Goal: Information Seeking & Learning: Learn about a topic

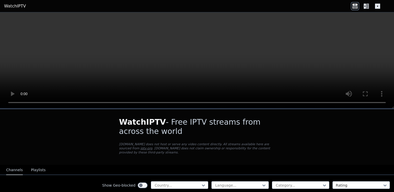
scroll to position [51, 0]
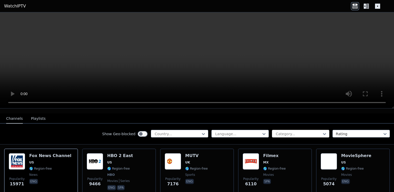
click at [312, 131] on div at bounding box center [298, 133] width 47 height 5
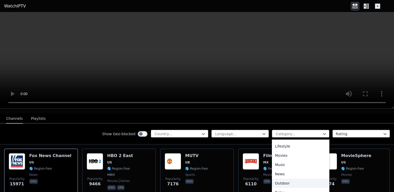
scroll to position [180, 0]
click at [287, 184] on div "Sports" at bounding box center [300, 186] width 57 height 9
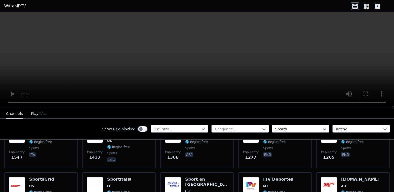
scroll to position [180, 0]
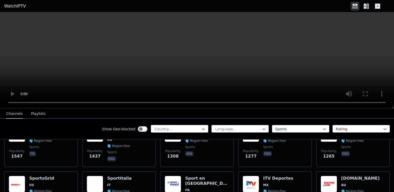
click at [184, 129] on div at bounding box center [177, 128] width 47 height 5
type input "****"
click at [162, 140] on div "[GEOGRAPHIC_DATA]" at bounding box center [179, 140] width 57 height 9
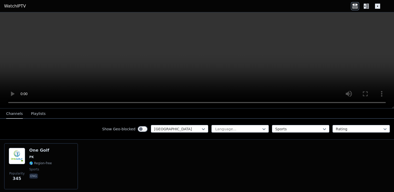
scroll to position [45, 0]
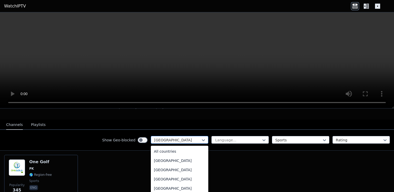
click at [190, 137] on div at bounding box center [177, 139] width 47 height 5
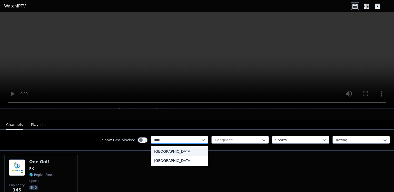
scroll to position [0, 0]
type input "*****"
click at [179, 147] on div "[GEOGRAPHIC_DATA]" at bounding box center [179, 151] width 57 height 9
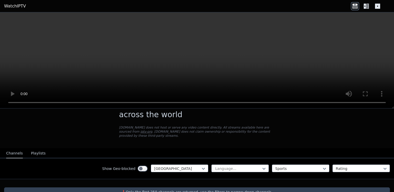
scroll to position [25, 0]
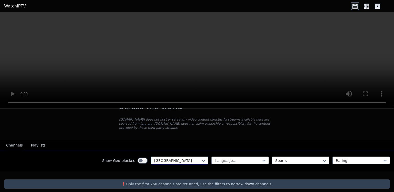
click at [192, 158] on div at bounding box center [177, 160] width 47 height 5
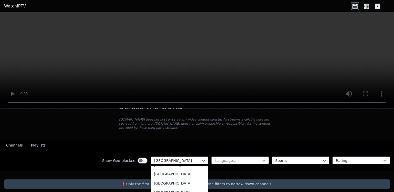
scroll to position [0, 0]
click at [168, 167] on div "All countries" at bounding box center [179, 171] width 57 height 9
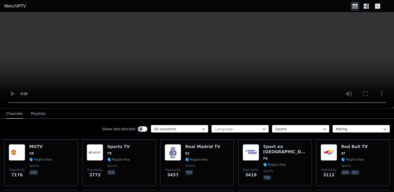
scroll to position [51, 0]
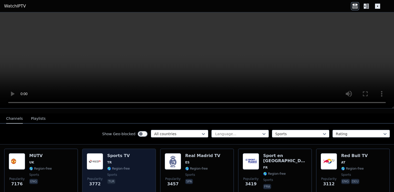
click at [125, 160] on span "TR" at bounding box center [118, 162] width 23 height 4
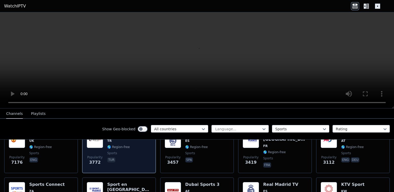
scroll to position [103, 0]
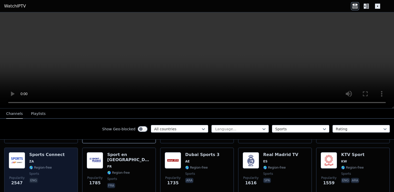
click at [59, 164] on div "Popularity 2547 Sports Connect ZA 🌎 Region-free sports eng" at bounding box center [41, 170] width 65 height 37
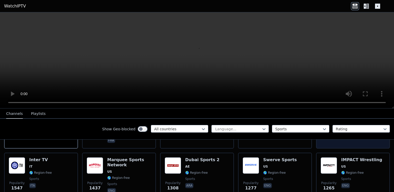
scroll to position [154, 0]
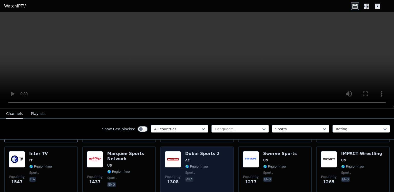
click at [218, 170] on div "Popularity 1308 Dubai Sports 2 AE 🌎 Region-free sports ara" at bounding box center [197, 169] width 65 height 37
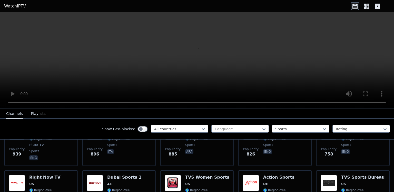
scroll to position [359, 0]
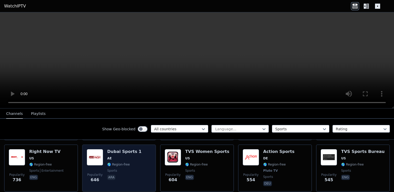
click at [138, 151] on div "Popularity 646 Dubai Sports 1 AE 🌎 Region-free sports ara" at bounding box center [119, 168] width 65 height 38
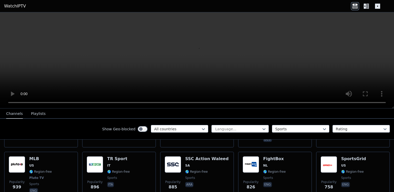
scroll to position [282, 0]
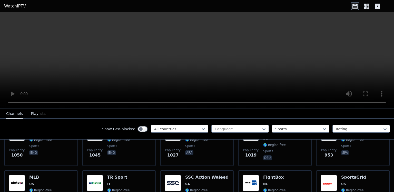
click at [36, 114] on button "Playlists" at bounding box center [38, 114] width 15 height 10
